Goal: Transaction & Acquisition: Purchase product/service

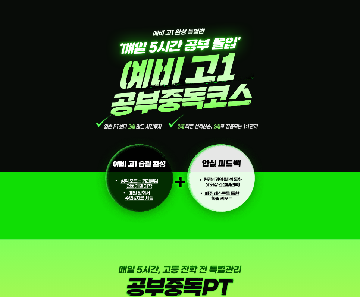
click at [144, 131] on img at bounding box center [180, 120] width 224 height 240
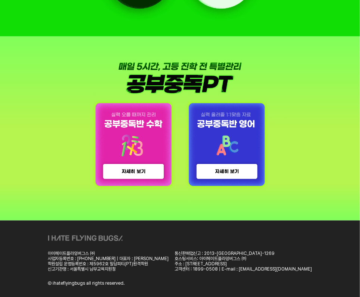
click at [142, 171] on img at bounding box center [133, 145] width 93 height 100
